Goal: Transaction & Acquisition: Obtain resource

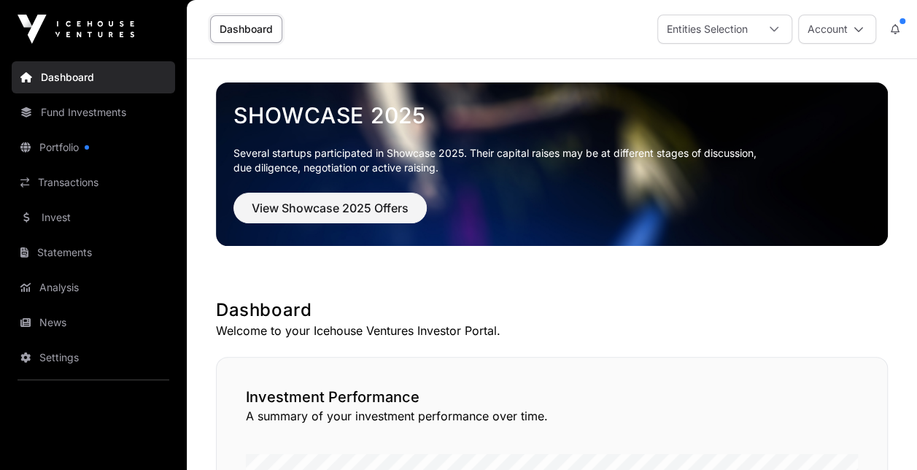
drag, startPoint x: 74, startPoint y: 105, endPoint x: 52, endPoint y: 109, distance: 23.0
click at [52, 109] on link "Fund Investments" at bounding box center [93, 112] width 163 height 32
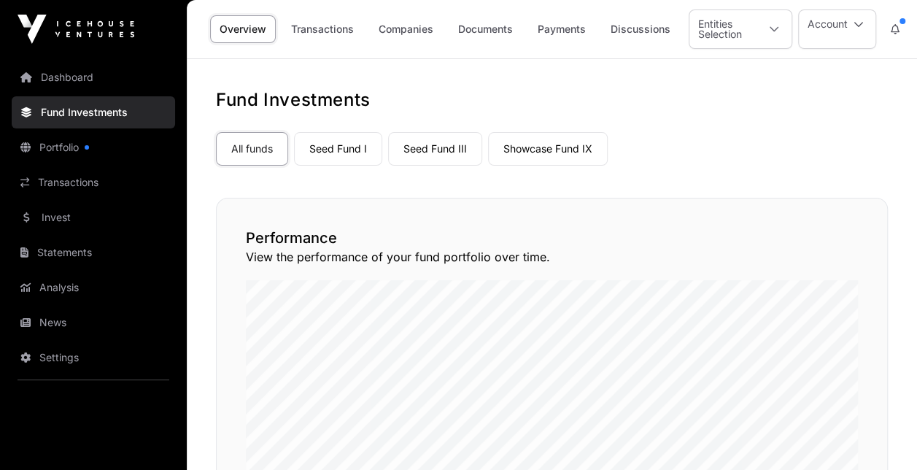
click at [47, 351] on link "Settings" at bounding box center [93, 358] width 163 height 32
click at [57, 358] on link "Settings" at bounding box center [93, 358] width 163 height 32
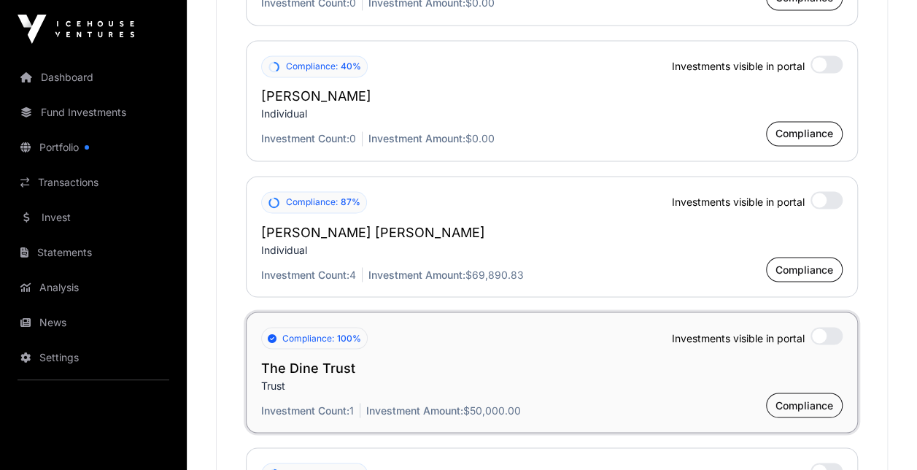
scroll to position [3911, 0]
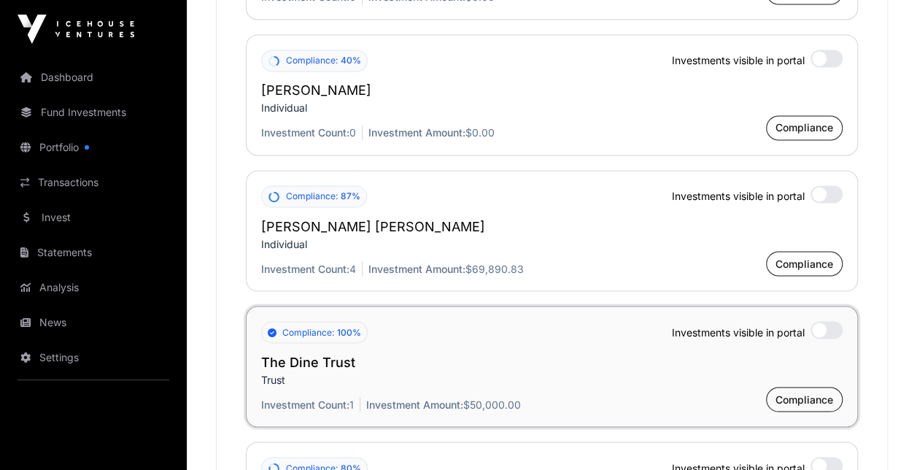
click at [829, 321] on div at bounding box center [827, 330] width 32 height 18
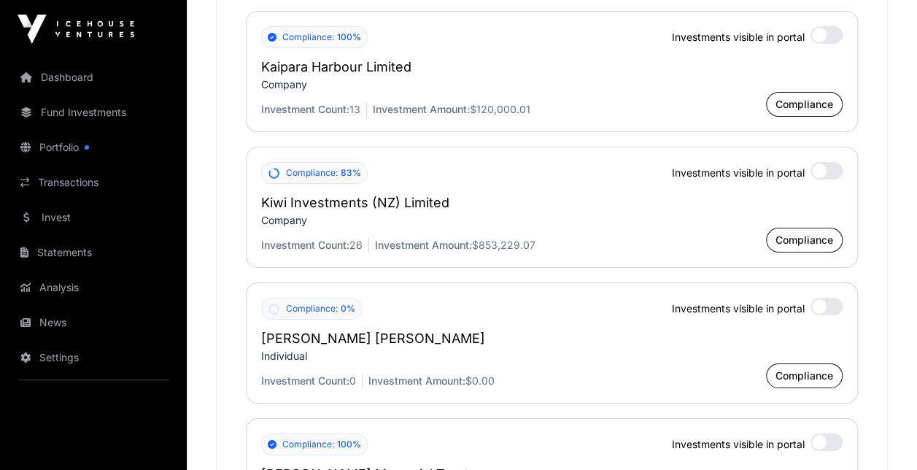
scroll to position [2554, 0]
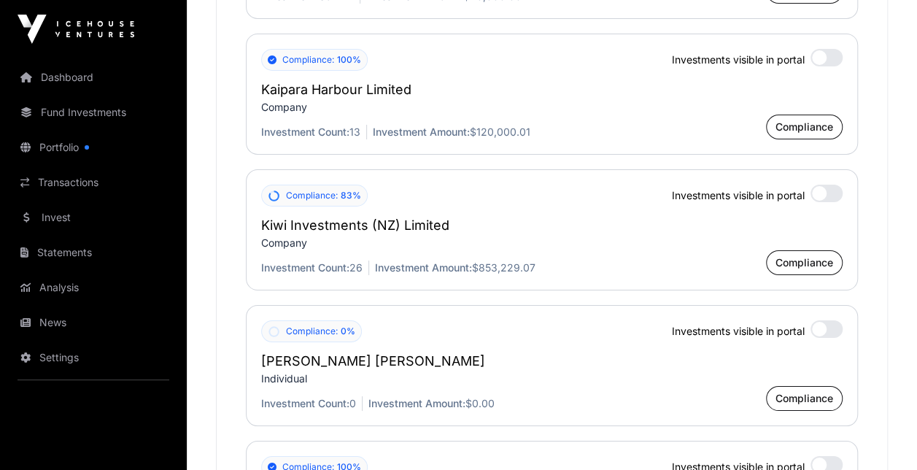
click at [822, 174] on div "Compliance: 83% Investments visible in portal Kiwi Investments (NZ) Limited Com…" at bounding box center [552, 229] width 612 height 121
click at [820, 185] on div at bounding box center [827, 194] width 32 height 18
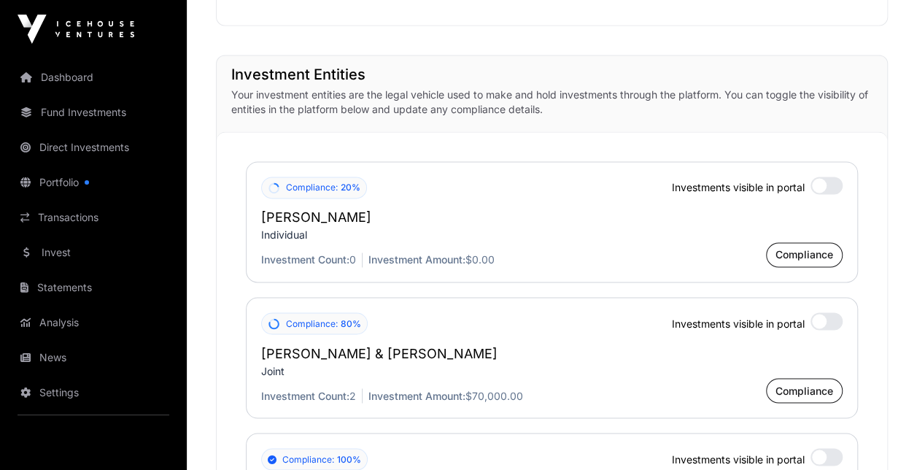
scroll to position [1030, 0]
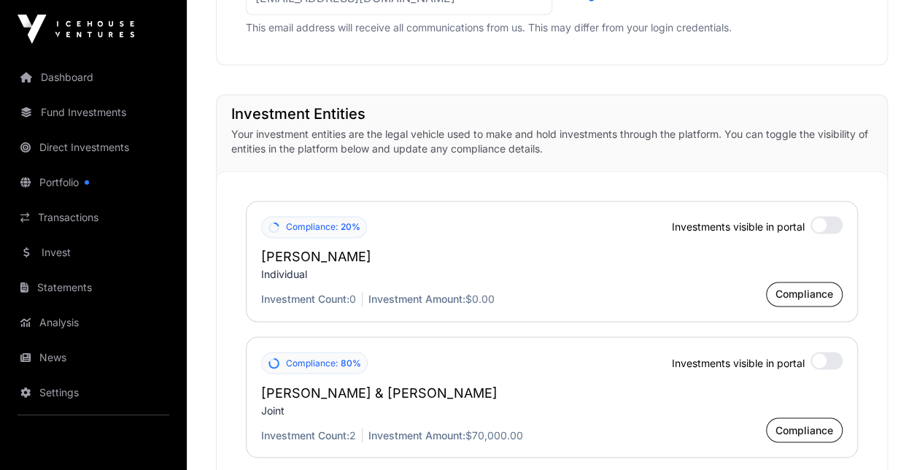
click at [72, 120] on link "Fund Investments" at bounding box center [93, 112] width 163 height 32
click at [89, 108] on link "Fund Investments" at bounding box center [93, 112] width 163 height 32
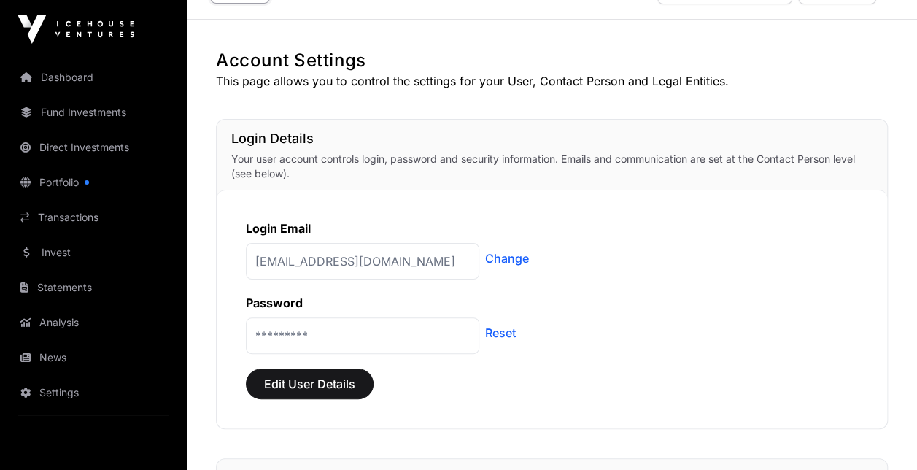
scroll to position [0, 0]
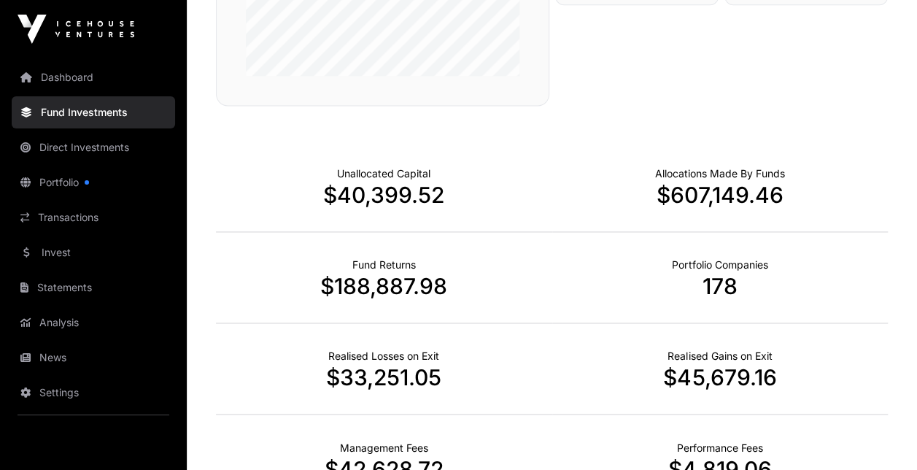
scroll to position [39, 0]
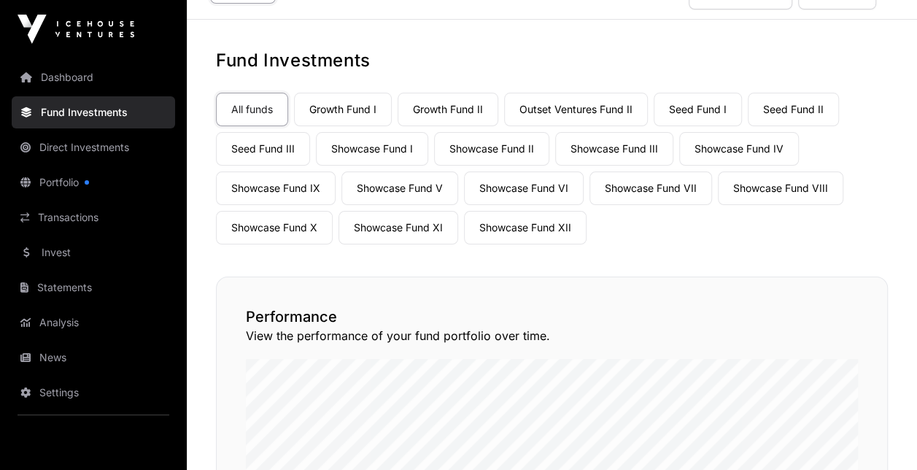
click at [58, 290] on link "Statements" at bounding box center [93, 287] width 163 height 32
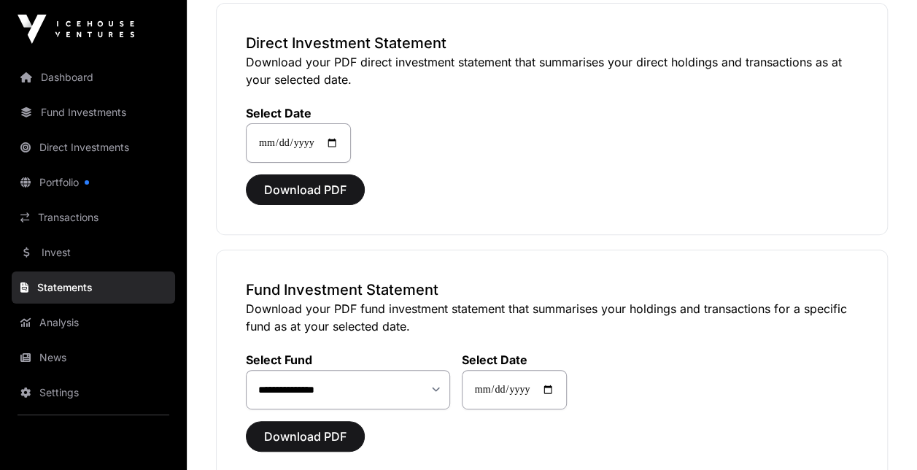
scroll to position [130, 0]
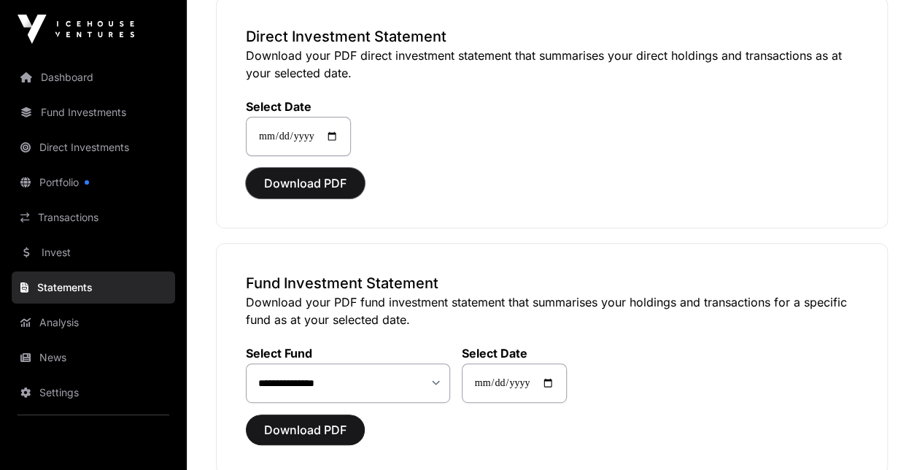
click at [302, 182] on span "Download PDF" at bounding box center [305, 183] width 82 height 18
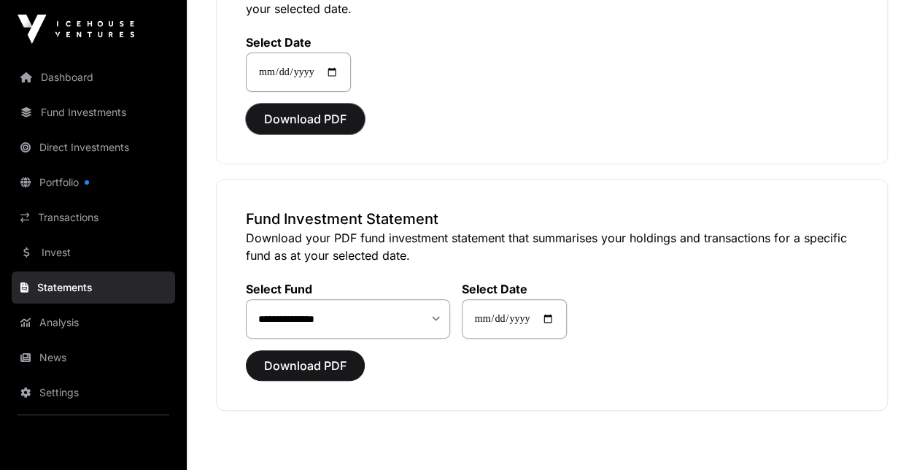
scroll to position [207, 0]
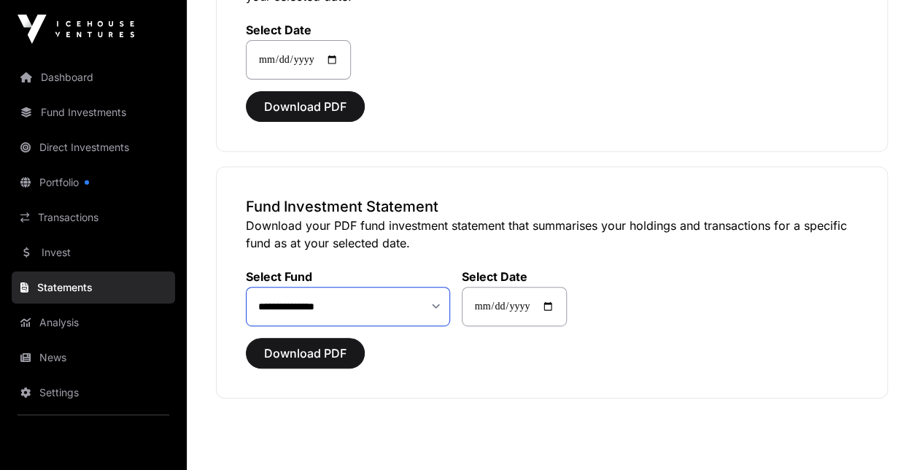
click at [439, 298] on select "**********" at bounding box center [348, 306] width 204 height 39
click at [515, 384] on div "**********" at bounding box center [552, 282] width 672 height 232
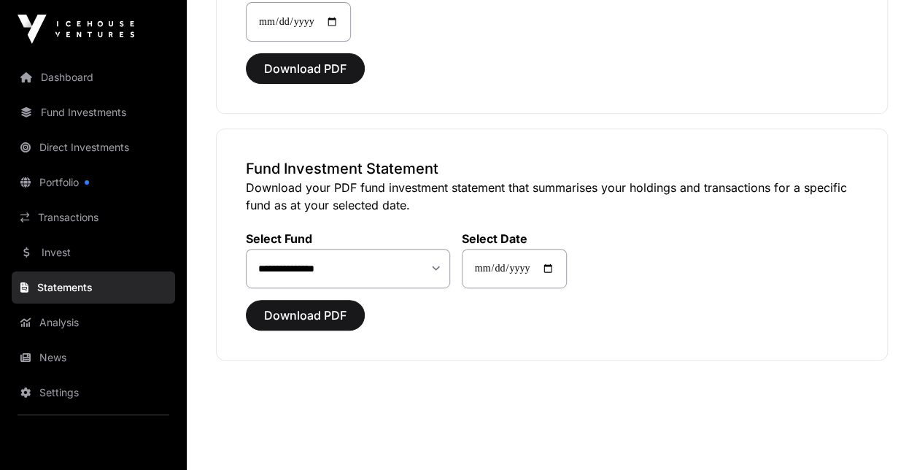
scroll to position [239, 0]
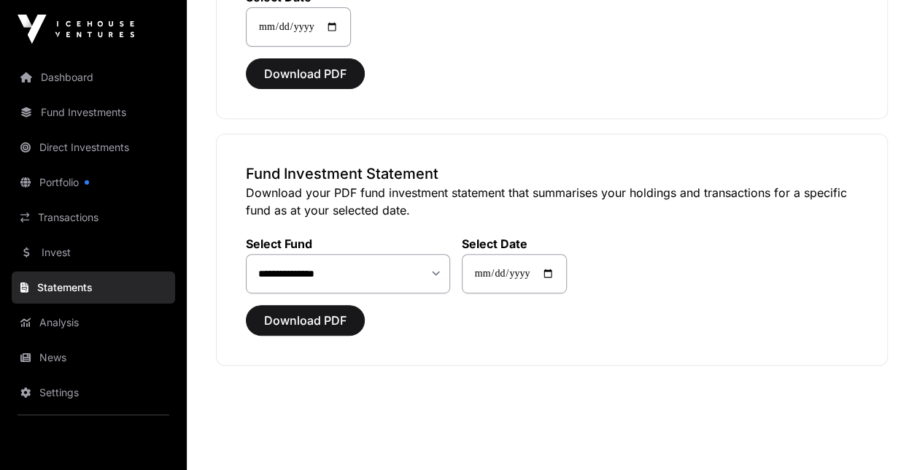
click at [61, 177] on link "Portfolio" at bounding box center [93, 182] width 163 height 32
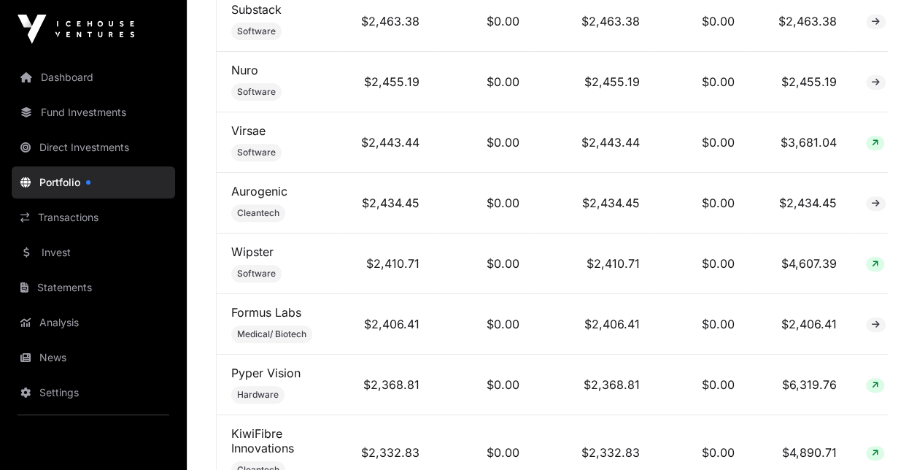
scroll to position [5826, 0]
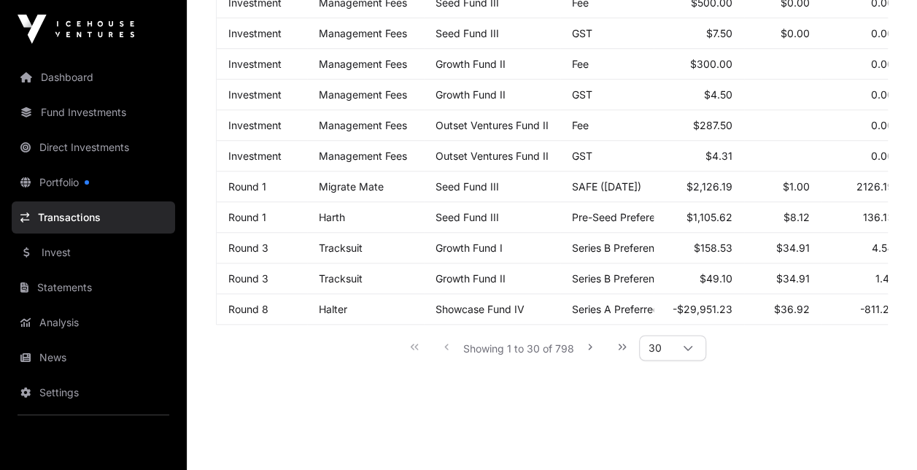
scroll to position [938, 0]
click at [684, 350] on icon at bounding box center [688, 349] width 9 height 5
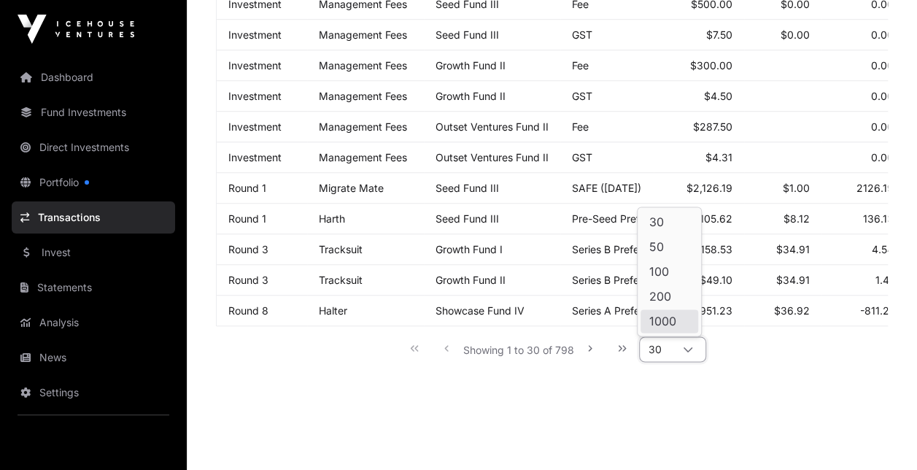
click at [666, 322] on span "1000" at bounding box center [662, 321] width 27 height 12
click at [655, 323] on span "1000" at bounding box center [662, 321] width 27 height 12
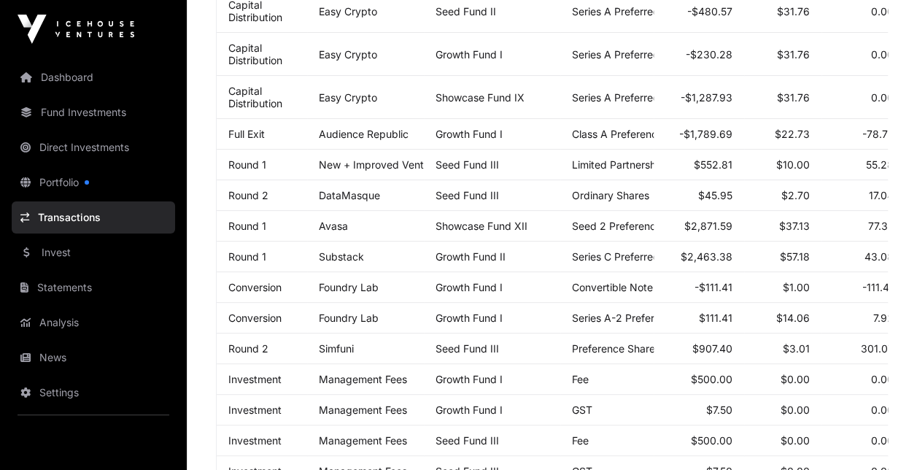
scroll to position [0, 0]
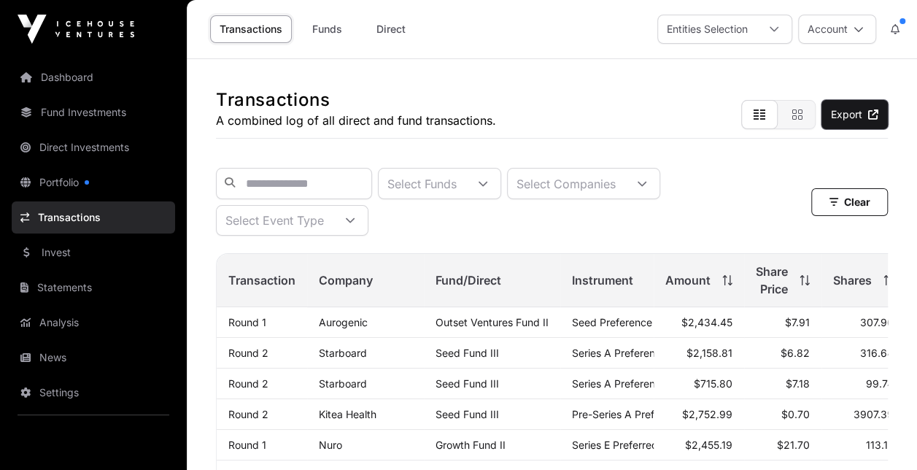
click at [852, 109] on link "Export" at bounding box center [855, 114] width 66 height 29
